Goal: Task Accomplishment & Management: Manage account settings

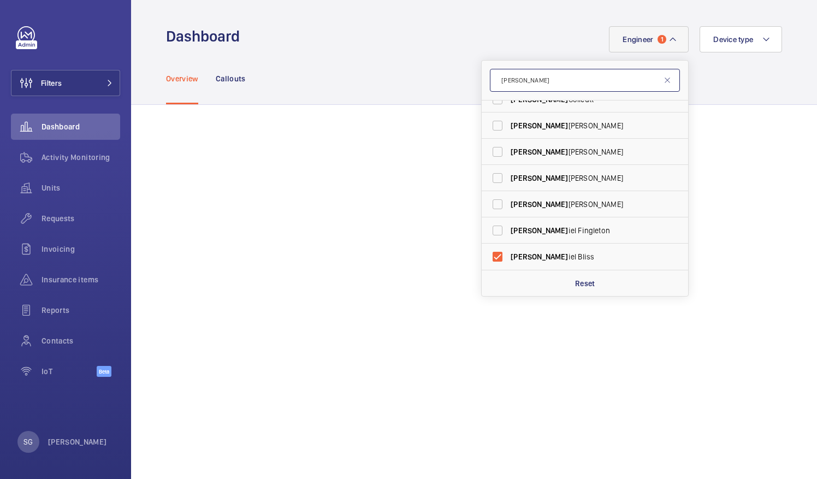
click at [517, 81] on input "[PERSON_NAME]" at bounding box center [585, 80] width 190 height 23
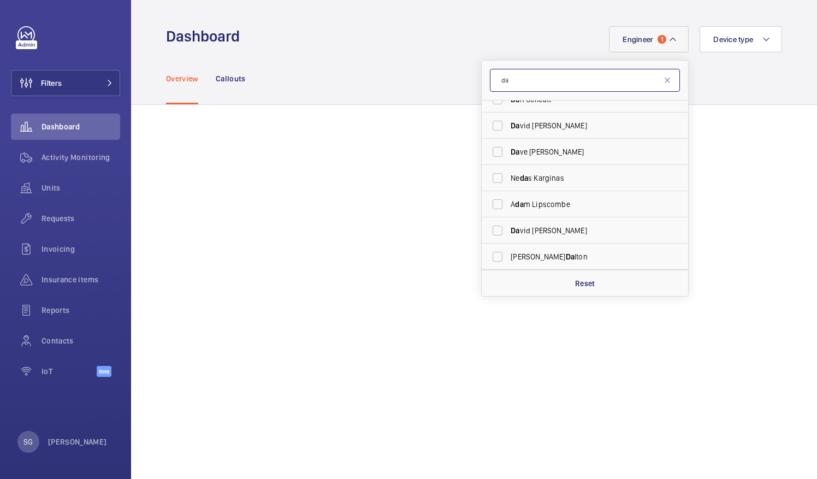
type input "d"
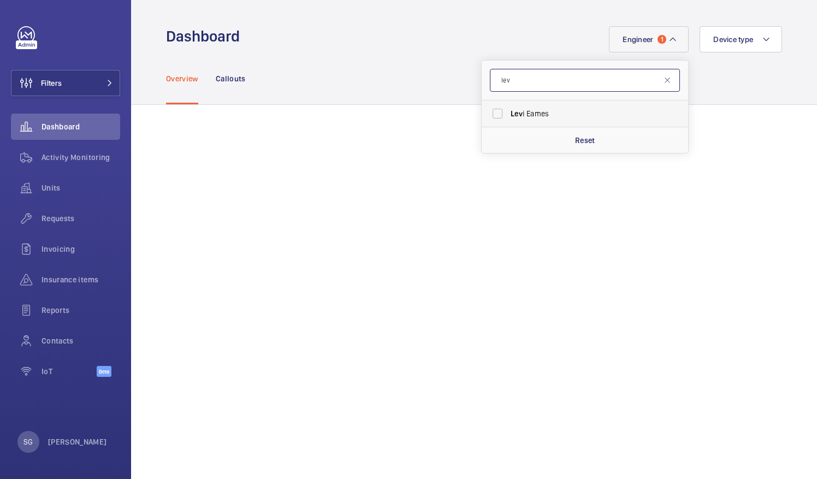
type input "lev"
click at [492, 117] on label "[PERSON_NAME]" at bounding box center [576, 113] width 190 height 26
click at [492, 117] on input "[PERSON_NAME]" at bounding box center [497, 114] width 22 height 22
checkbox input "true"
click at [668, 35] on mat-icon at bounding box center [672, 39] width 9 height 13
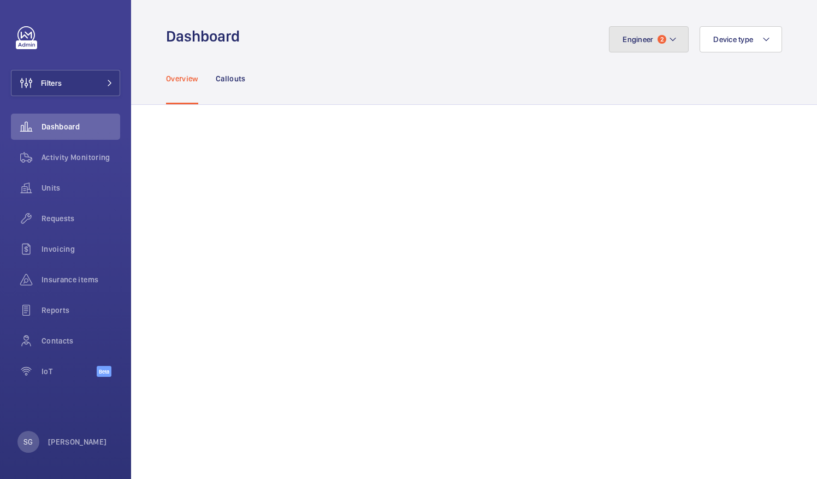
click at [668, 35] on mat-icon at bounding box center [672, 39] width 9 height 13
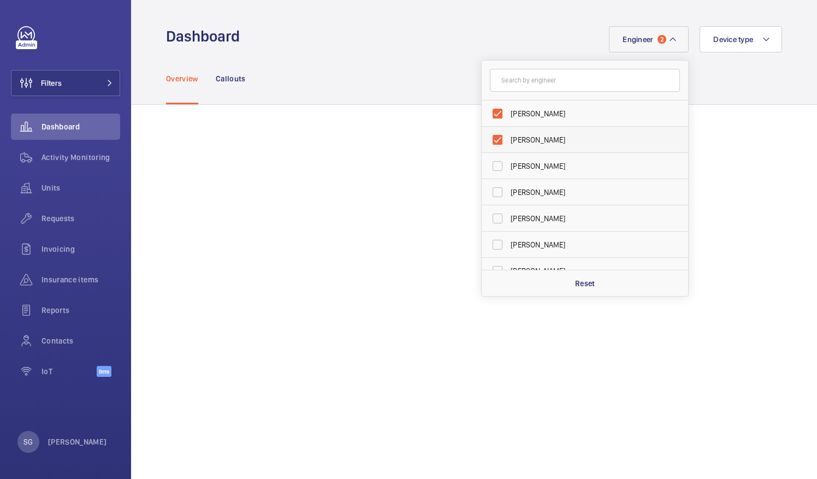
click at [493, 138] on label "[PERSON_NAME]" at bounding box center [576, 140] width 190 height 26
click at [493, 138] on input "[PERSON_NAME]" at bounding box center [497, 140] width 22 height 22
checkbox input "false"
click at [387, 53] on div "Overview Callouts" at bounding box center [474, 78] width 616 height 52
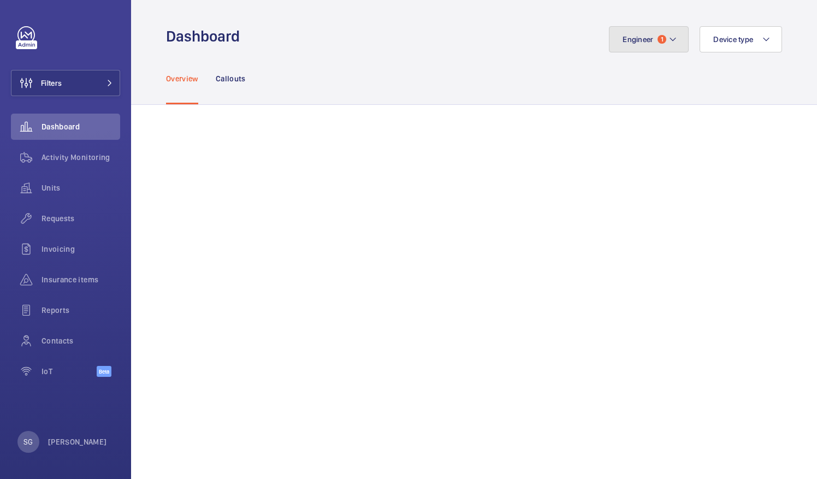
click at [668, 37] on mat-icon at bounding box center [672, 39] width 9 height 13
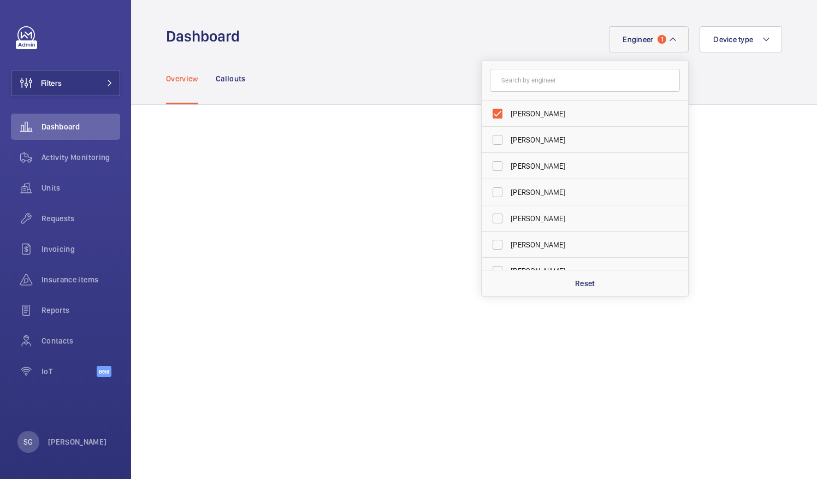
click at [668, 37] on mat-icon at bounding box center [672, 39] width 9 height 13
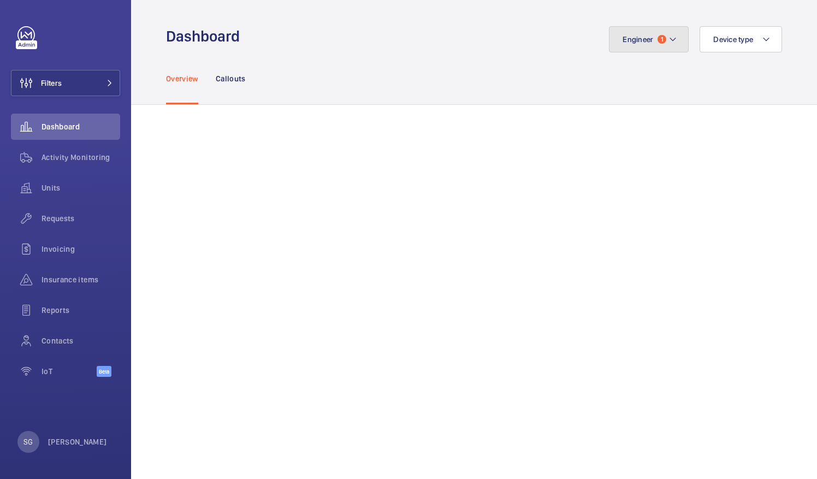
click at [664, 30] on button "Engineer 1" at bounding box center [649, 39] width 80 height 26
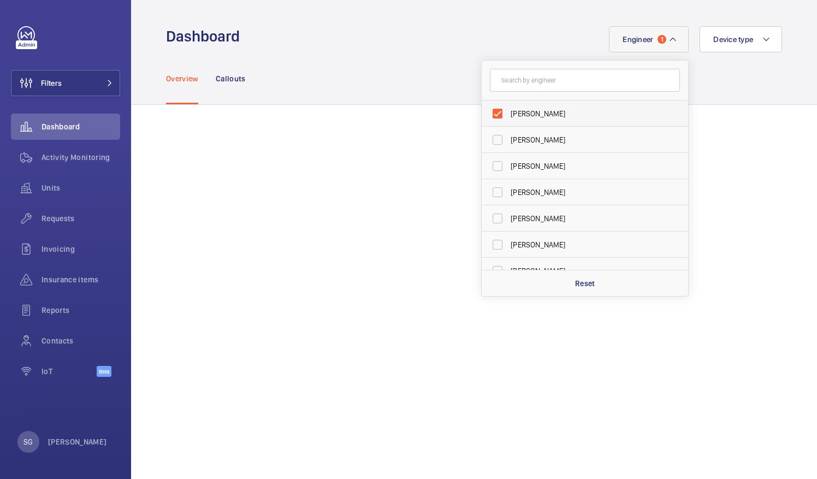
click at [489, 111] on label "[PERSON_NAME]" at bounding box center [576, 113] width 190 height 26
click at [489, 111] on input "[PERSON_NAME]" at bounding box center [497, 114] width 22 height 22
checkbox input "false"
click at [519, 87] on input "text" at bounding box center [585, 80] width 190 height 23
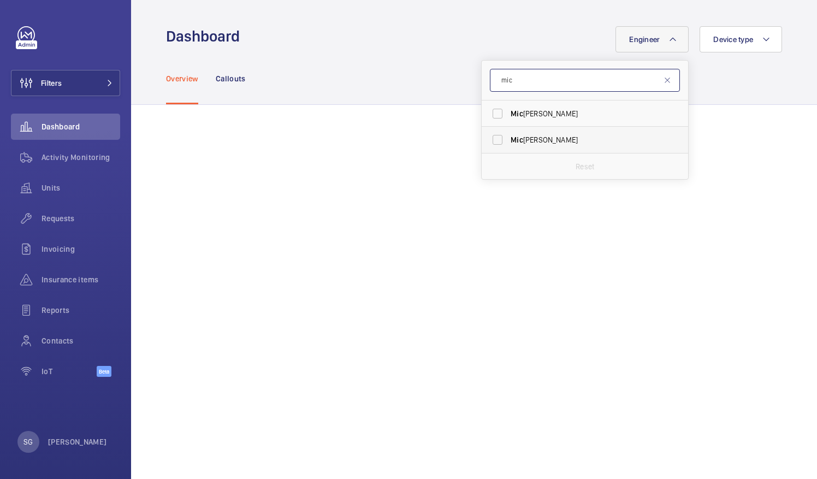
type input "mic"
click at [488, 137] on label "[PERSON_NAME]" at bounding box center [576, 140] width 190 height 26
click at [488, 137] on input "[PERSON_NAME]" at bounding box center [497, 140] width 22 height 22
click at [493, 146] on label "[PERSON_NAME]" at bounding box center [576, 140] width 190 height 26
click at [493, 146] on input "[PERSON_NAME]" at bounding box center [497, 140] width 22 height 22
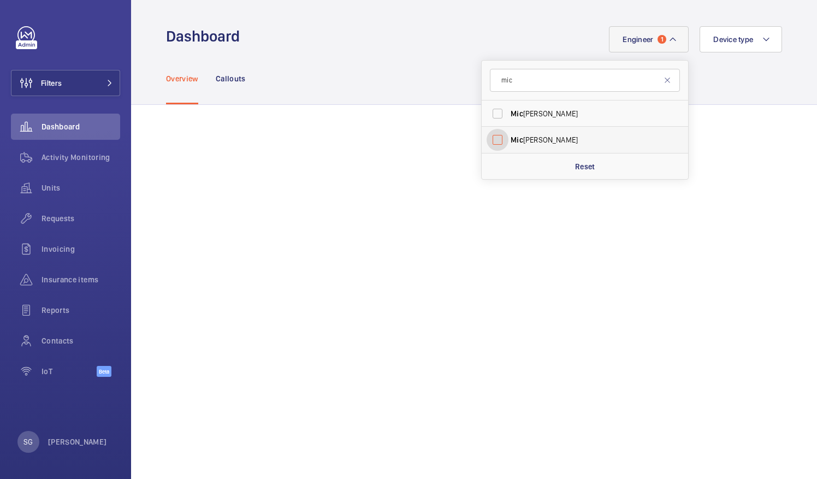
checkbox input "false"
click at [522, 88] on input "mic" at bounding box center [585, 80] width 190 height 23
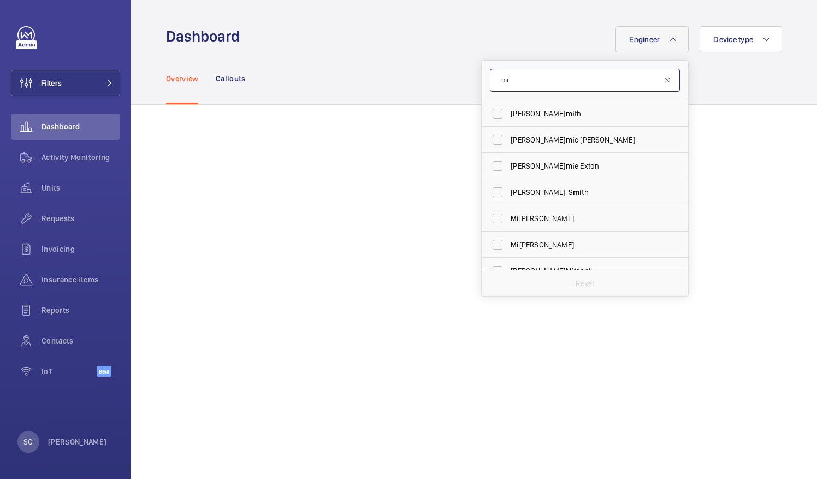
type input "m"
type input "o"
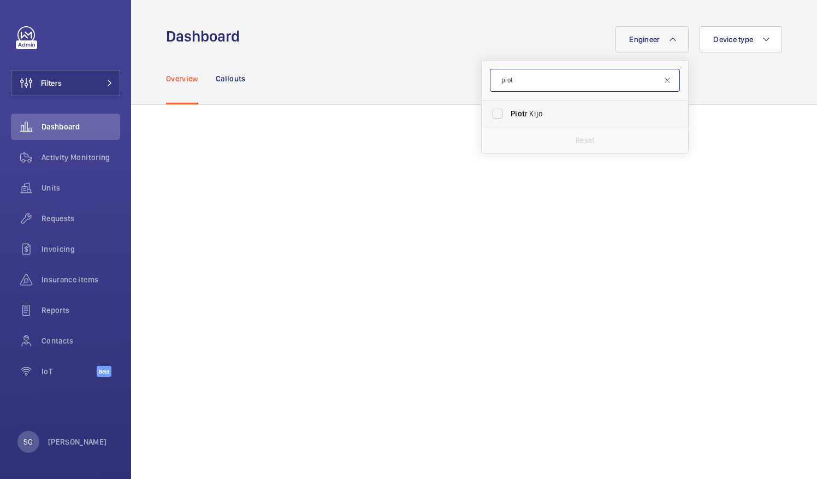
type input "piot"
click at [488, 115] on label "Piot r Kijo" at bounding box center [576, 113] width 190 height 26
click at [488, 115] on input "Piot r Kijo" at bounding box center [497, 114] width 22 height 22
click at [490, 112] on label "Piot r Kijo" at bounding box center [576, 113] width 190 height 26
click at [490, 112] on input "Piot r Kijo" at bounding box center [497, 114] width 22 height 22
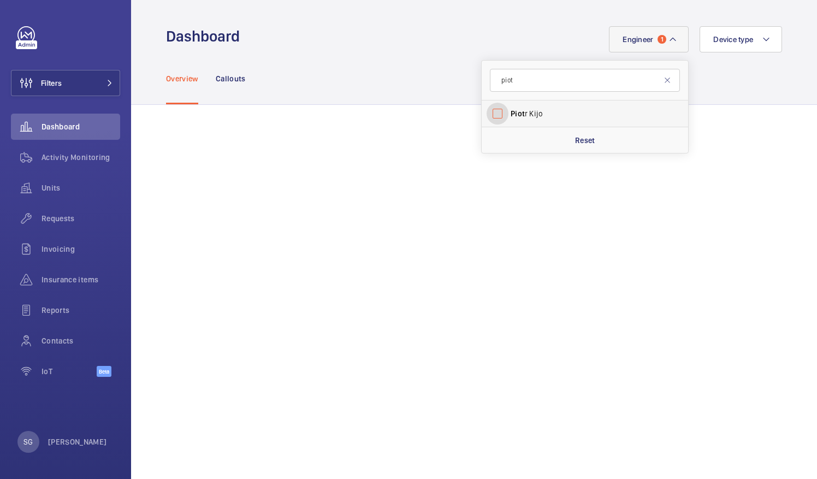
checkbox input "false"
click at [519, 82] on input "piot" at bounding box center [585, 80] width 190 height 23
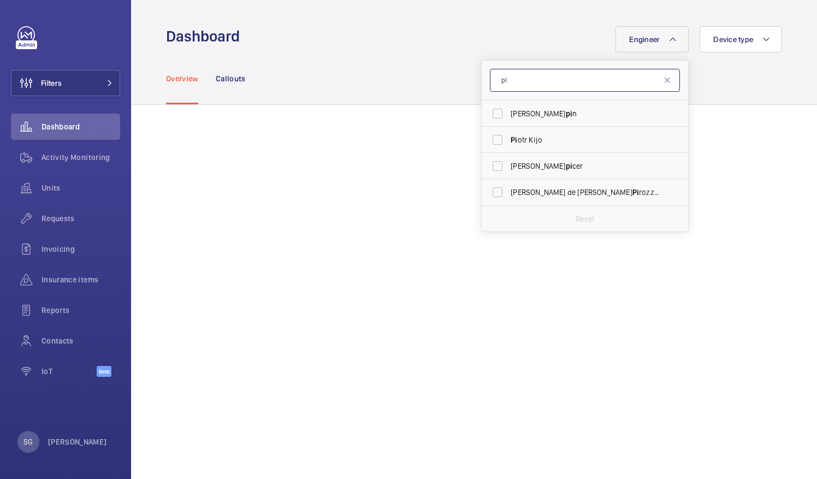
type input "p"
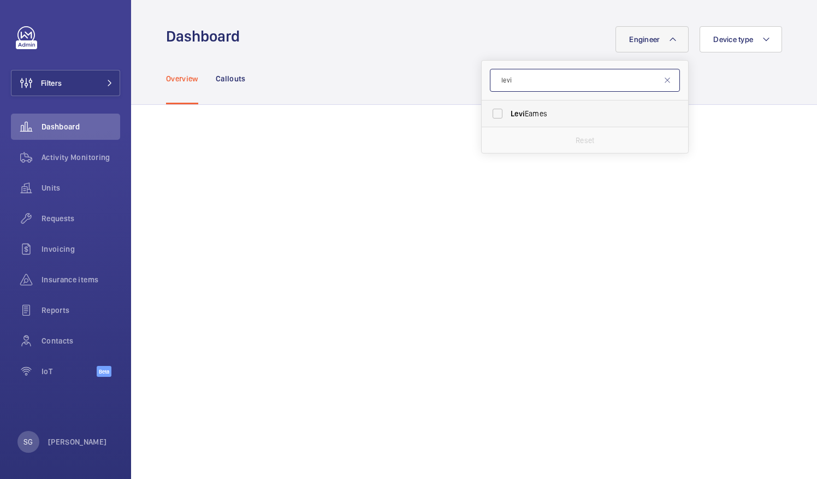
type input "levi"
click at [489, 114] on label "[PERSON_NAME]" at bounding box center [576, 113] width 190 height 26
click at [489, 114] on input "[PERSON_NAME]" at bounding box center [497, 114] width 22 height 22
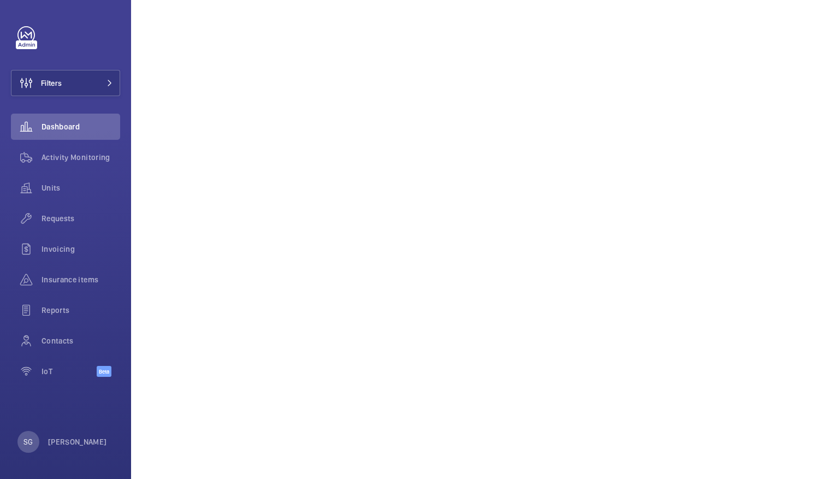
scroll to position [10, 0]
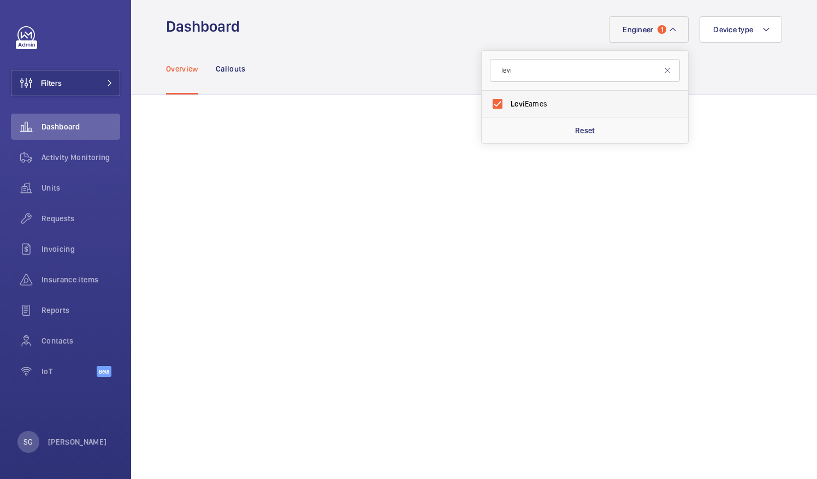
click at [491, 102] on label "[PERSON_NAME]" at bounding box center [576, 104] width 190 height 26
click at [491, 102] on input "[PERSON_NAME]" at bounding box center [497, 104] width 22 height 22
checkbox input "false"
click at [521, 60] on input "levi" at bounding box center [585, 70] width 190 height 23
type input "l"
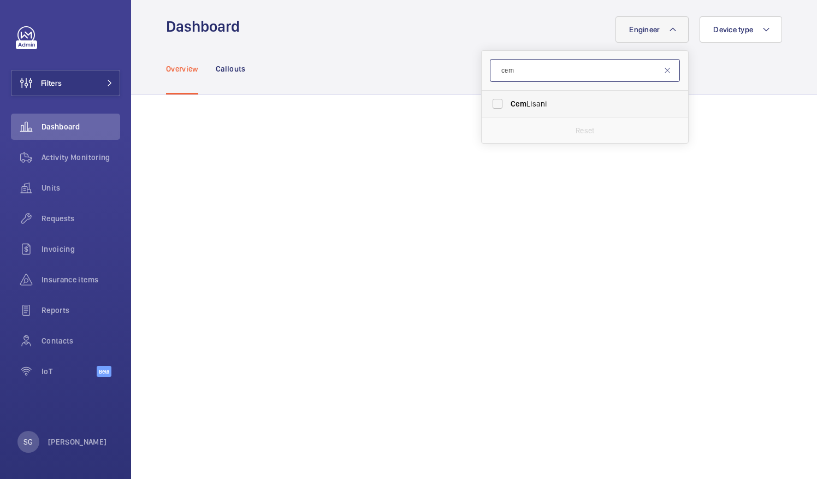
type input "cem"
click at [485, 102] on label "[PERSON_NAME]" at bounding box center [576, 104] width 190 height 26
click at [486, 102] on input "[PERSON_NAME]" at bounding box center [497, 104] width 22 height 22
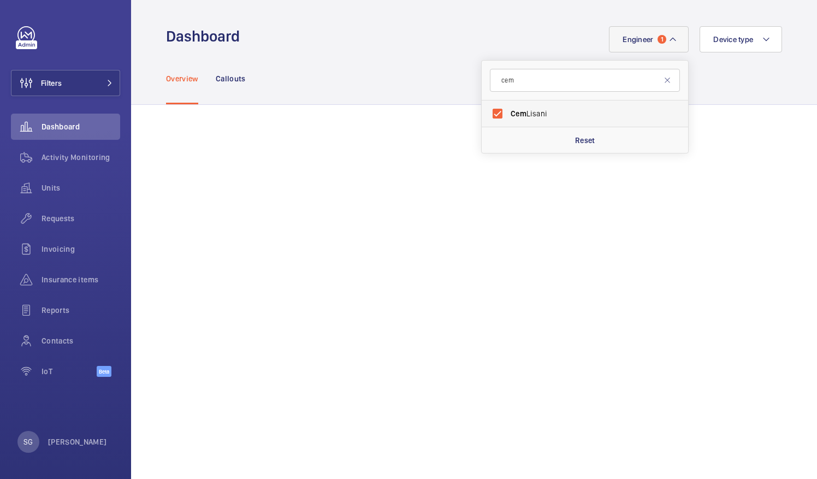
click at [490, 115] on label "[PERSON_NAME]" at bounding box center [576, 113] width 190 height 26
click at [490, 115] on input "[PERSON_NAME]" at bounding box center [497, 114] width 22 height 22
checkbox input "false"
click at [513, 84] on input "cem" at bounding box center [585, 80] width 190 height 23
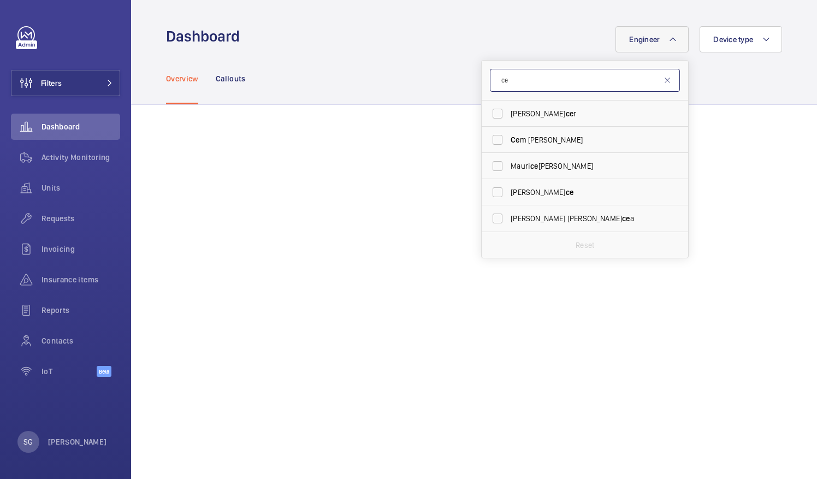
type input "c"
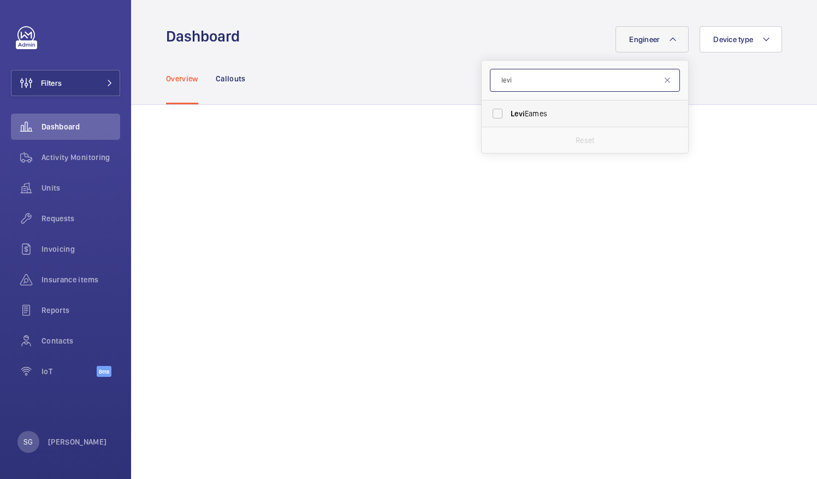
type input "levi"
click at [488, 112] on label "[PERSON_NAME]" at bounding box center [576, 113] width 190 height 26
click at [488, 112] on input "[PERSON_NAME]" at bounding box center [497, 114] width 22 height 22
checkbox input "true"
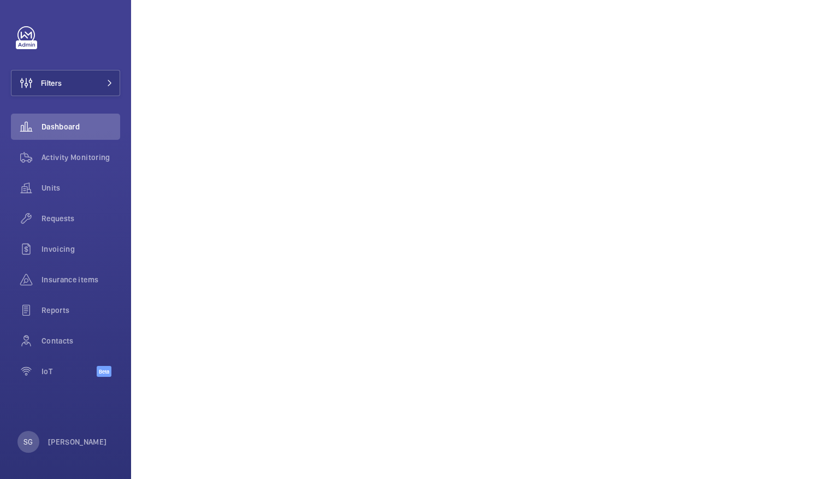
scroll to position [247, 0]
